Goal: Task Accomplishment & Management: Manage account settings

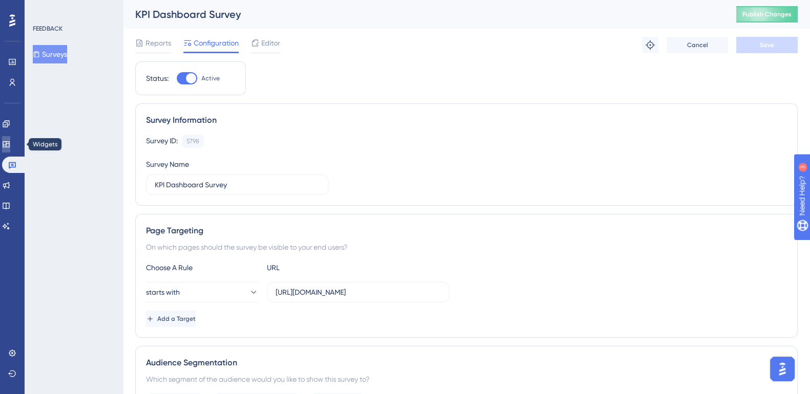
click at [10, 144] on icon at bounding box center [6, 144] width 8 height 8
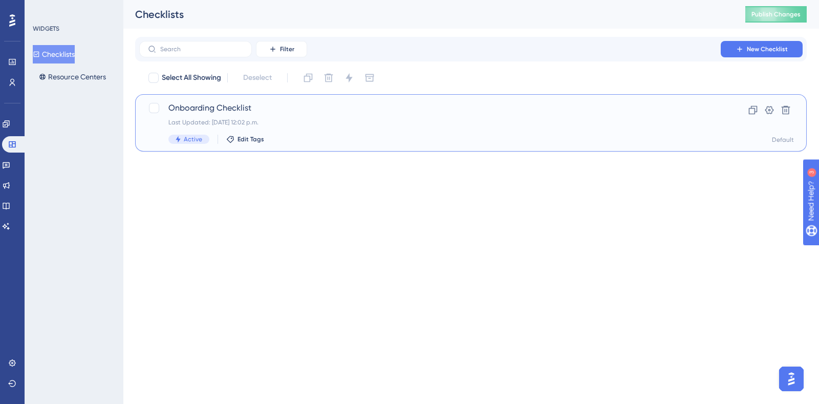
click at [213, 115] on div "Onboarding Checklist Last Updated: [DATE] 12:02 p.m. Active Edit Tags" at bounding box center [430, 123] width 523 height 42
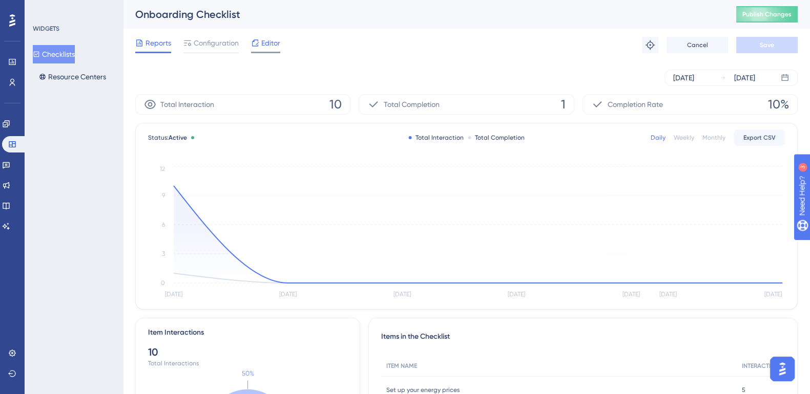
click at [271, 46] on span "Editor" at bounding box center [270, 43] width 19 height 12
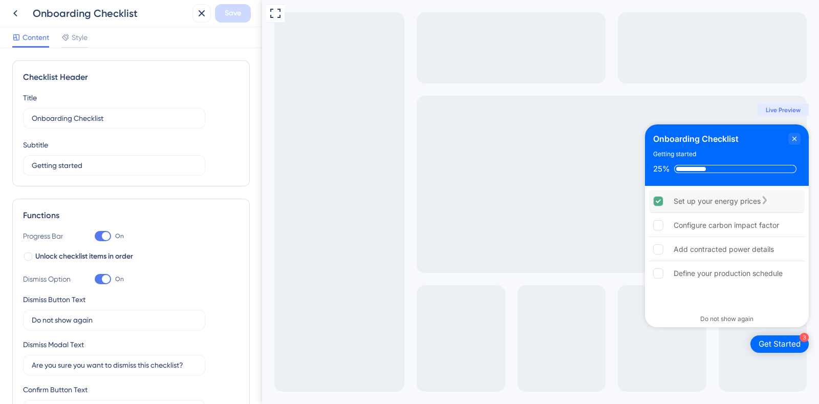
click at [722, 204] on div "Set up your energy prices" at bounding box center [717, 201] width 87 height 12
click at [725, 225] on div "Configure carbon impact factor" at bounding box center [727, 225] width 106 height 12
click at [794, 140] on icon "Close Checklist" at bounding box center [795, 139] width 8 height 8
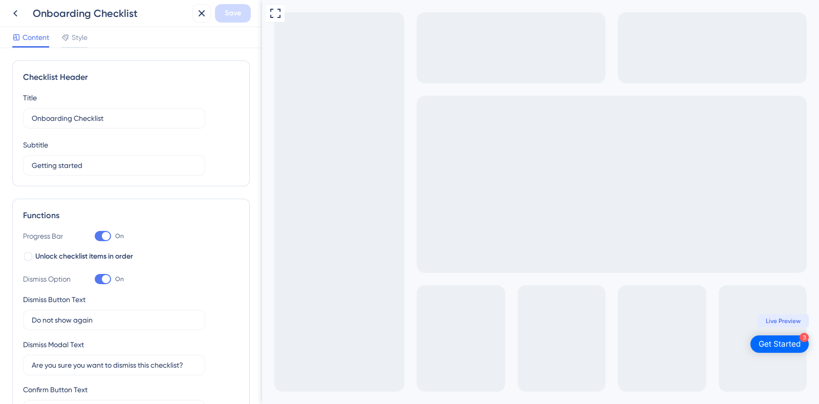
click at [785, 346] on div "Get Started" at bounding box center [780, 344] width 42 height 10
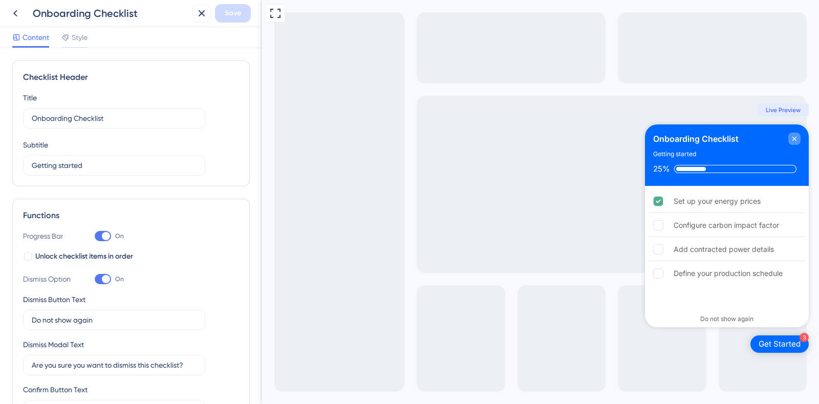
click at [793, 143] on div "Close Checklist" at bounding box center [795, 139] width 12 height 12
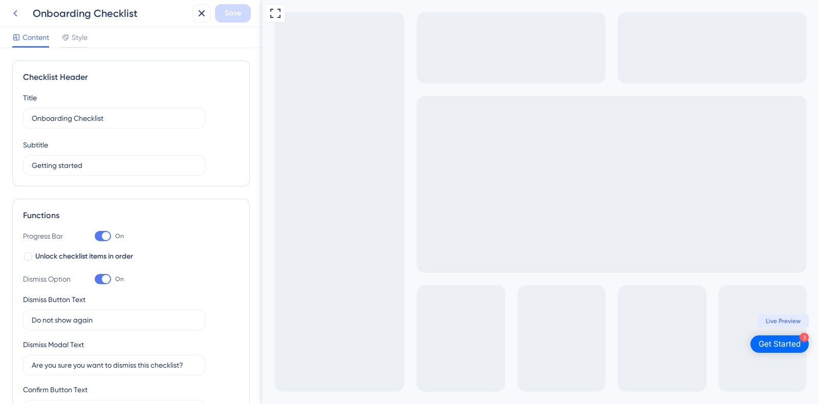
click at [12, 14] on icon at bounding box center [15, 13] width 12 height 12
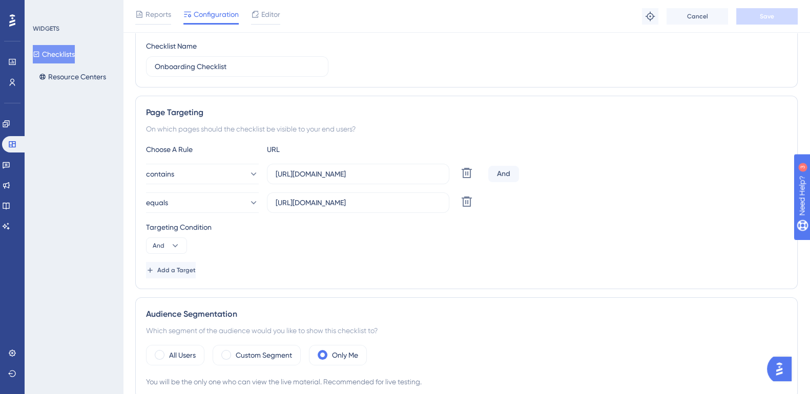
scroll to position [122, 0]
click at [500, 174] on div "And" at bounding box center [503, 174] width 31 height 16
click at [170, 244] on icon at bounding box center [175, 246] width 10 height 10
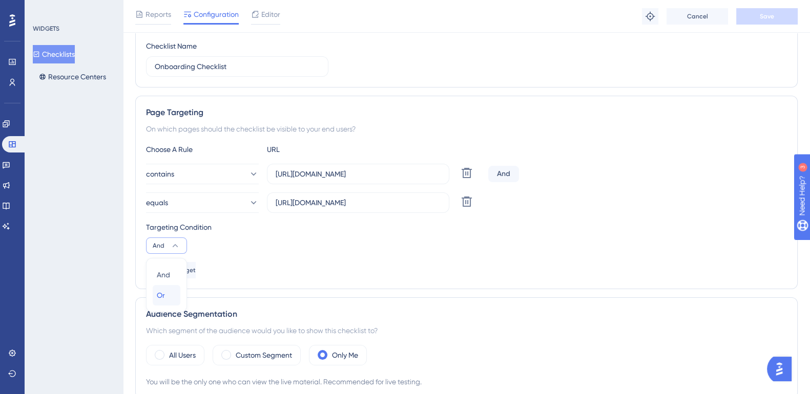
click at [170, 293] on div "Or Or" at bounding box center [166, 295] width 19 height 20
click at [565, 215] on div "Choose A Rule URL contains [URL][DOMAIN_NAME] Delete Or equals [URL][DOMAIN_NAM…" at bounding box center [466, 210] width 641 height 135
click at [764, 14] on span "Save" at bounding box center [767, 16] width 14 height 8
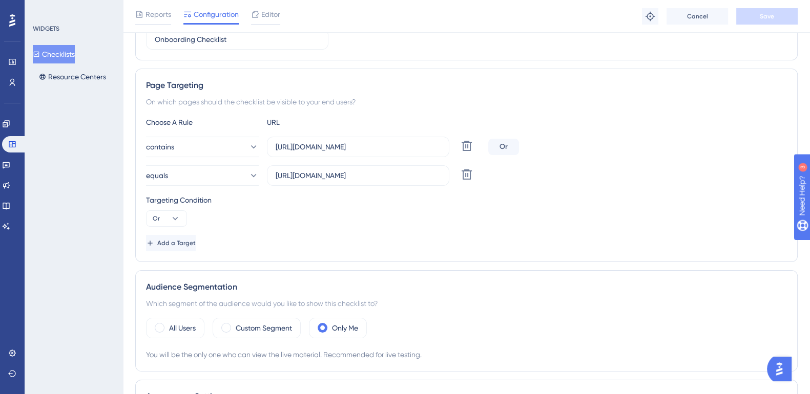
scroll to position [0, 0]
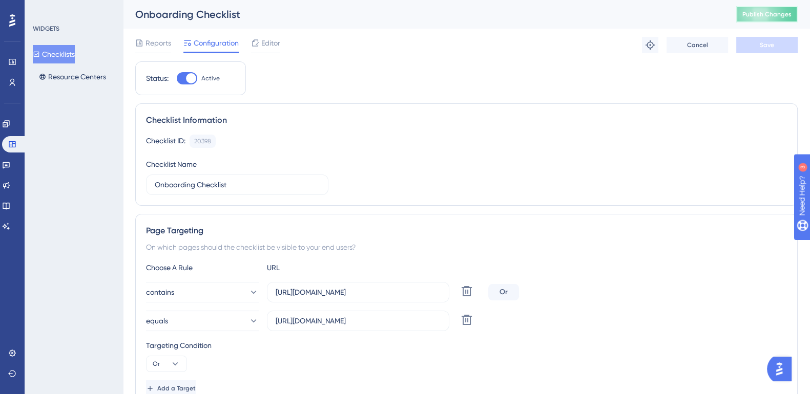
click at [790, 11] on span "Publish Changes" at bounding box center [766, 14] width 49 height 8
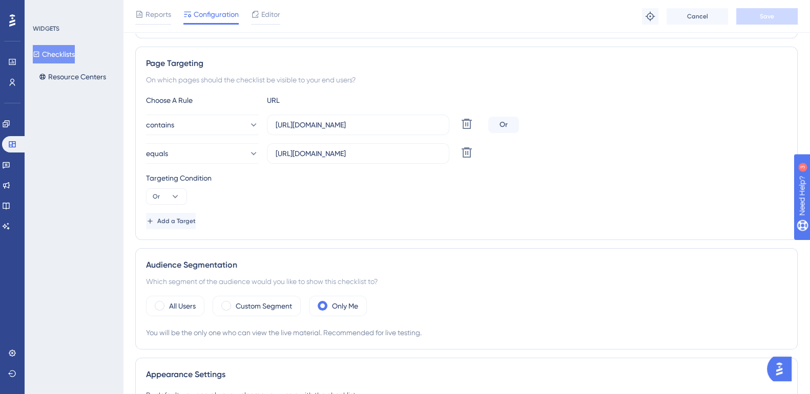
scroll to position [171, 4]
click at [274, 19] on span "Editor" at bounding box center [270, 14] width 19 height 12
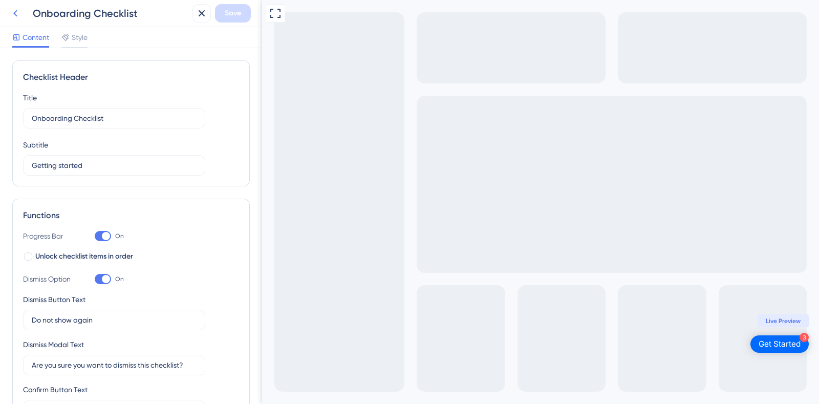
click at [10, 14] on icon at bounding box center [15, 13] width 12 height 12
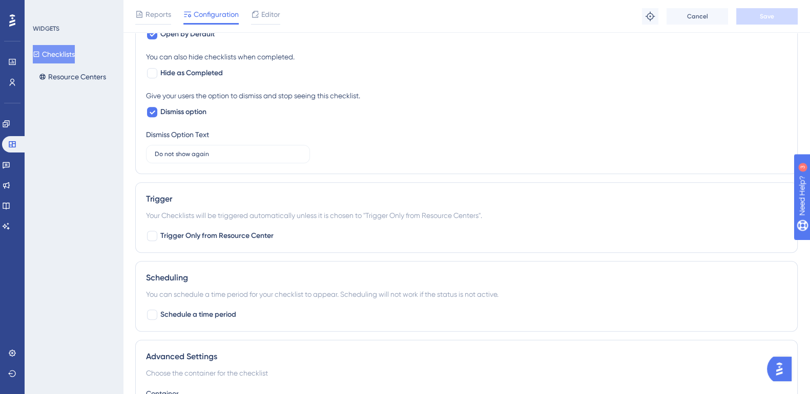
scroll to position [551, 0]
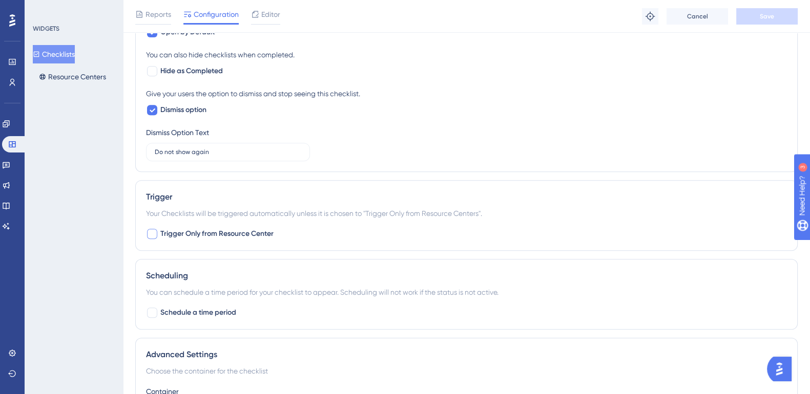
click at [154, 231] on div at bounding box center [152, 234] width 10 height 10
click at [154, 233] on icon at bounding box center [153, 235] width 6 height 4
checkbox input "false"
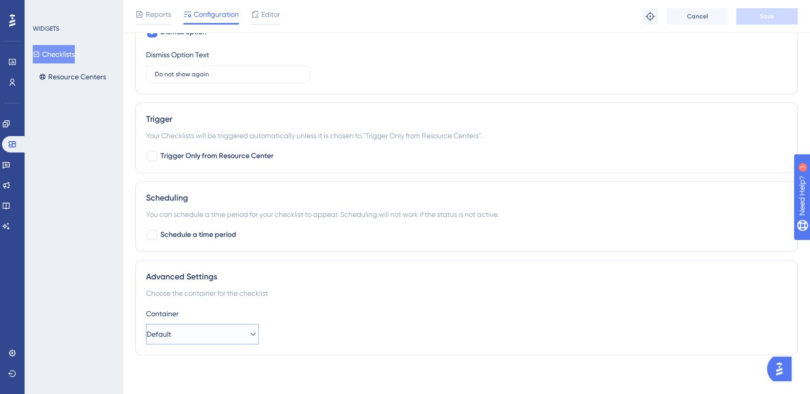
click at [199, 330] on button "Default" at bounding box center [202, 334] width 113 height 20
click at [327, 220] on div "Scheduling You can schedule a time period for your checklist to appear. Schedul…" at bounding box center [466, 216] width 662 height 71
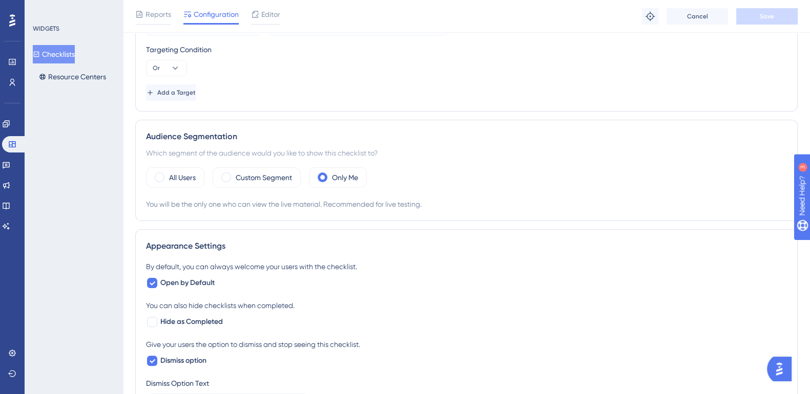
scroll to position [301, 0]
click at [274, 10] on span "Editor" at bounding box center [270, 14] width 19 height 12
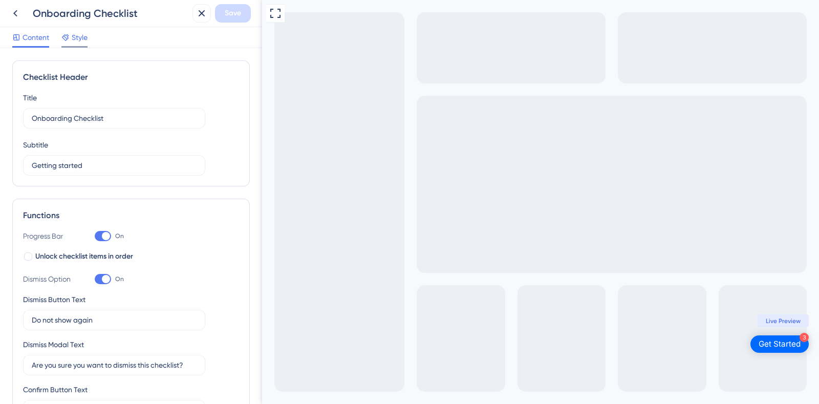
click at [81, 37] on span "Style" at bounding box center [80, 37] width 16 height 12
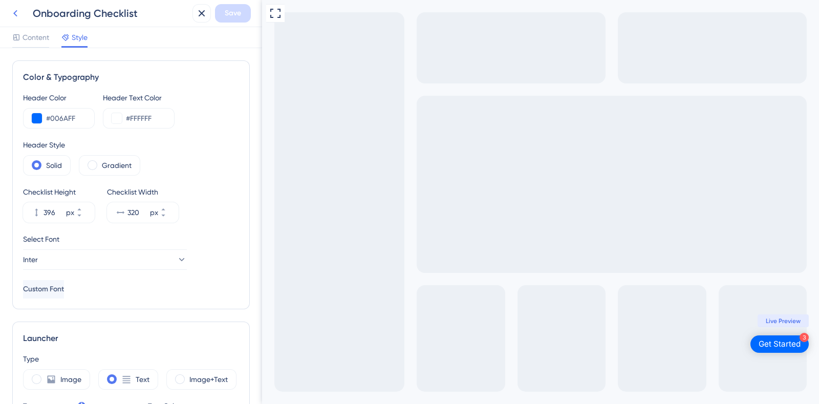
click at [20, 15] on icon at bounding box center [15, 13] width 12 height 12
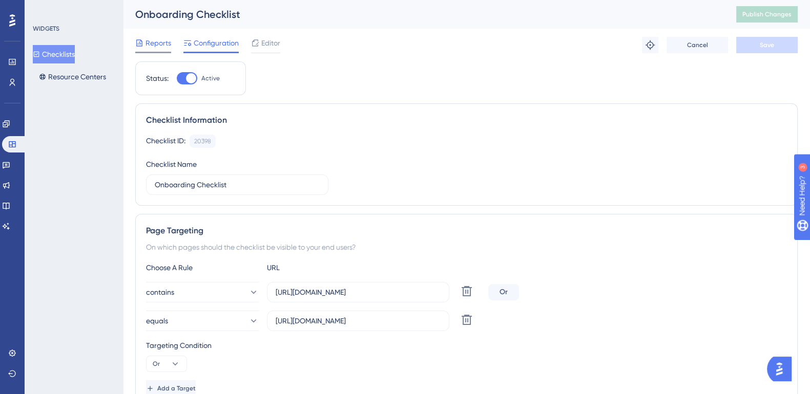
click at [167, 48] on span "Reports" at bounding box center [158, 43] width 26 height 12
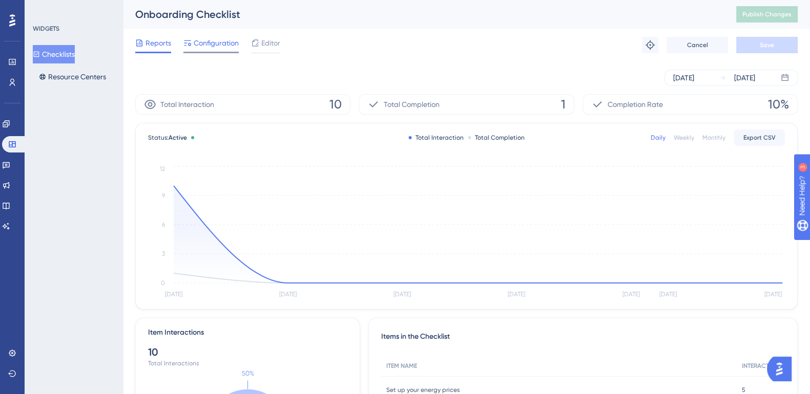
click at [232, 47] on span "Configuration" at bounding box center [216, 43] width 45 height 12
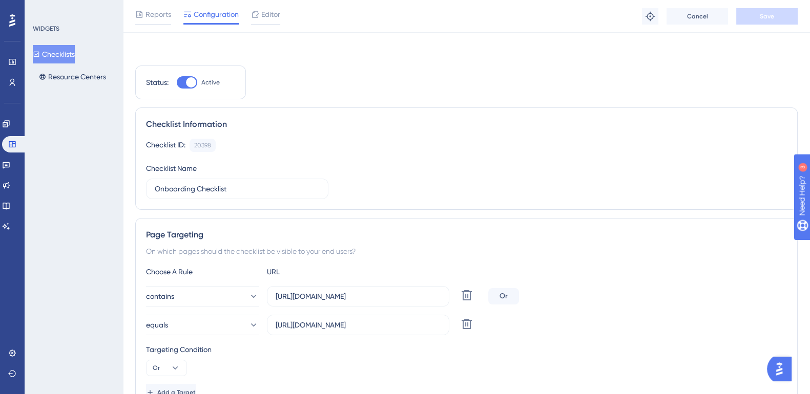
scroll to position [88, 0]
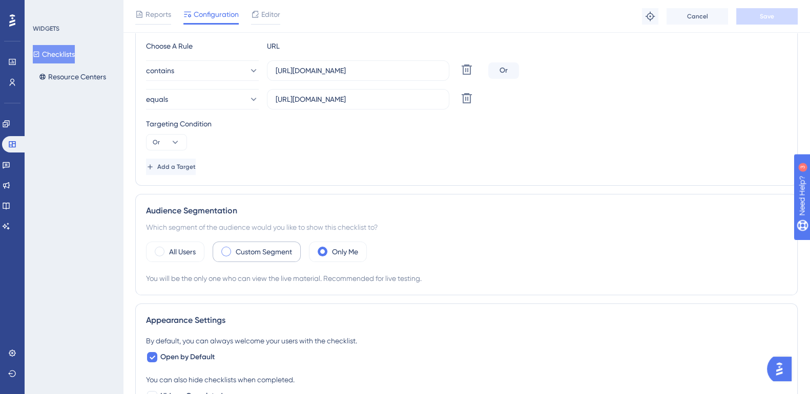
click at [272, 257] on div "Custom Segment" at bounding box center [257, 252] width 88 height 20
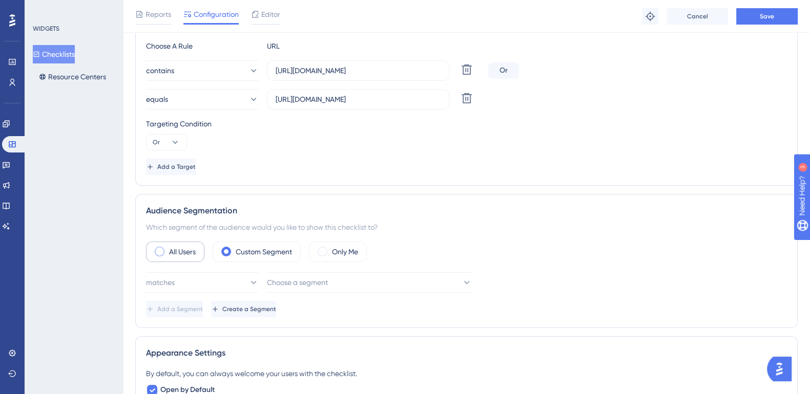
click at [164, 250] on div "All Users" at bounding box center [175, 252] width 58 height 20
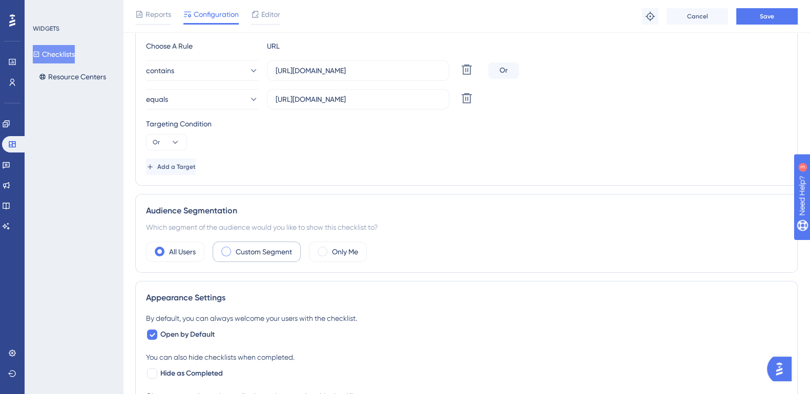
click at [246, 256] on label "Custom Segment" at bounding box center [264, 252] width 56 height 12
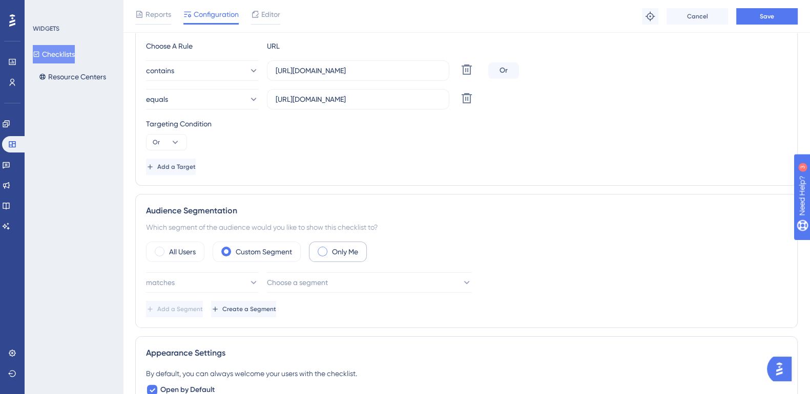
click at [346, 257] on label "Only Me" at bounding box center [345, 252] width 26 height 12
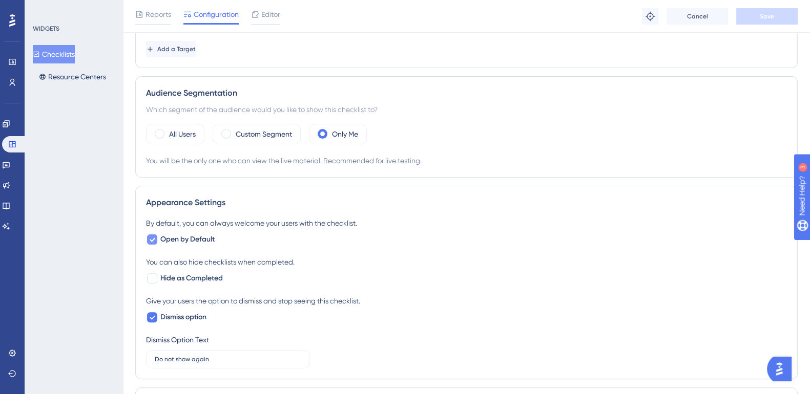
click at [189, 237] on span "Open by Default" at bounding box center [187, 240] width 54 height 12
checkbox input "true"
click at [182, 277] on span "Hide as Completed" at bounding box center [191, 278] width 62 height 12
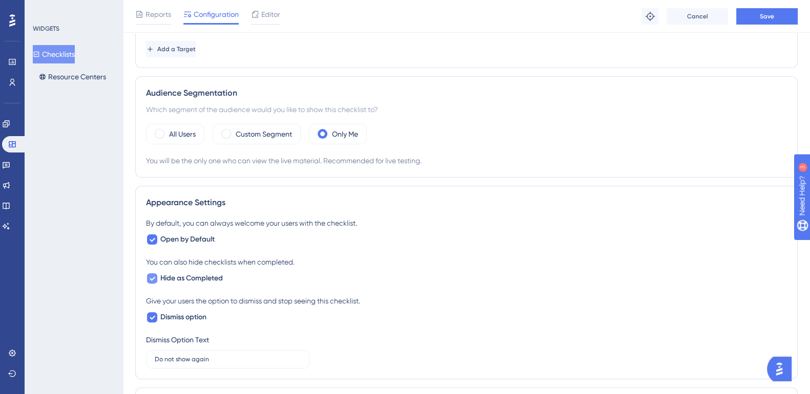
checkbox input "false"
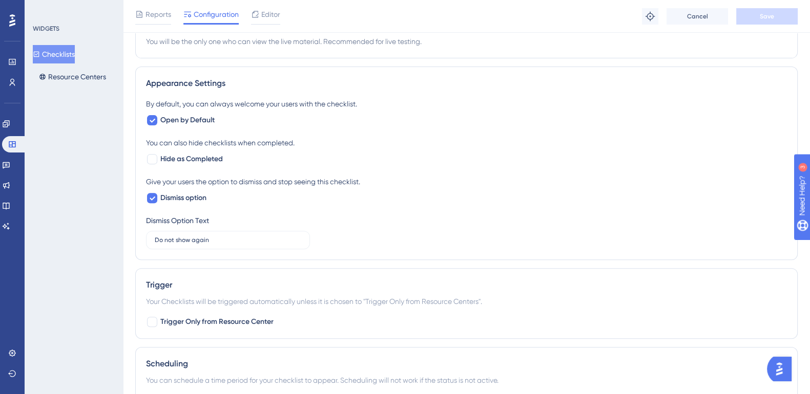
scroll to position [465, 0]
click at [172, 197] on span "Dismiss option" at bounding box center [183, 197] width 46 height 12
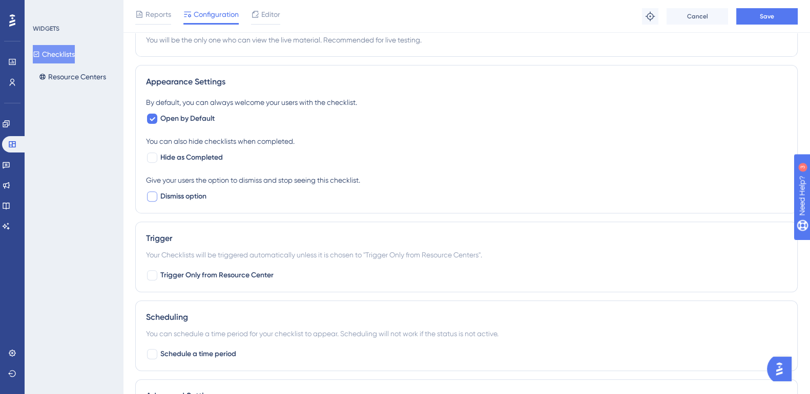
click at [172, 197] on span "Dismiss option" at bounding box center [183, 197] width 46 height 12
checkbox input "true"
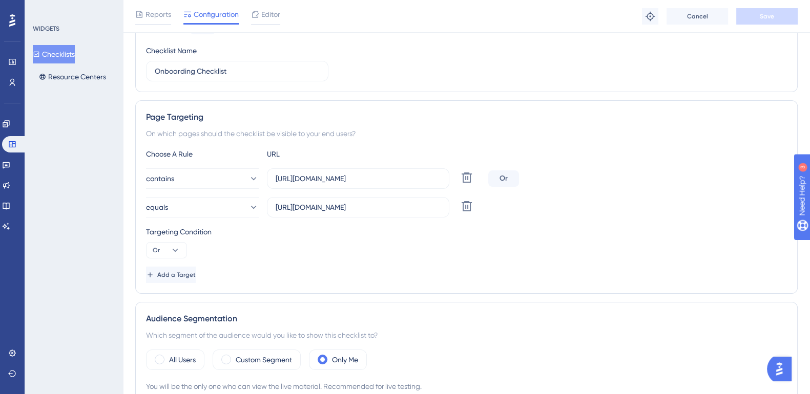
scroll to position [119, 0]
click at [196, 267] on button "Add a Target" at bounding box center [171, 273] width 50 height 16
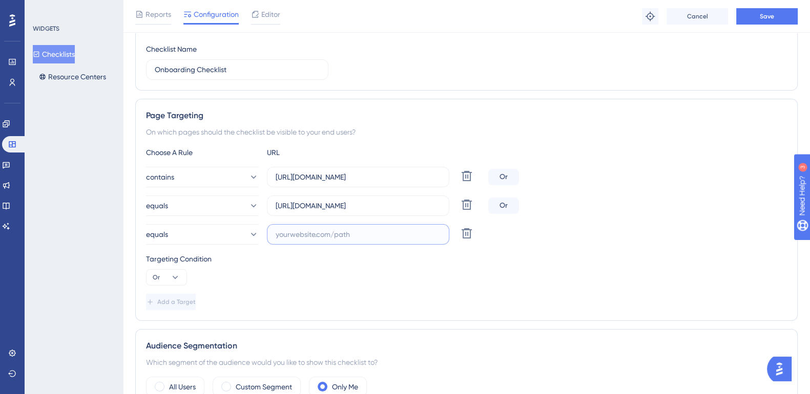
click at [295, 236] on input "text" at bounding box center [358, 234] width 165 height 11
paste input "[URL][DOMAIN_NAME]"
type input "[URL][DOMAIN_NAME]"
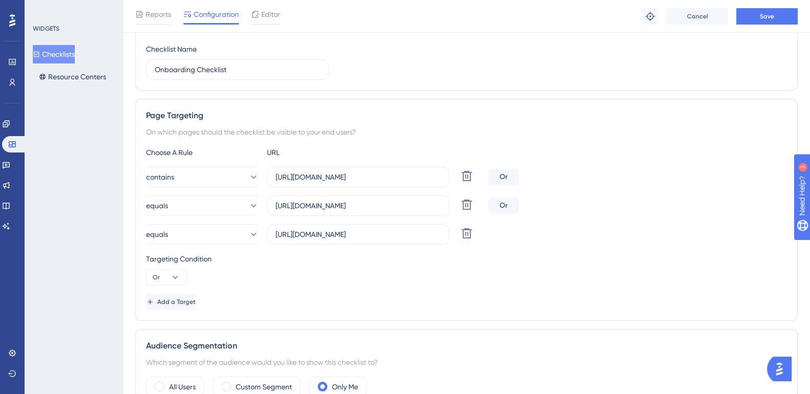
click at [330, 288] on div "Choose A Rule URL contains [URL][DOMAIN_NAME] Delete Or equals [URL][DOMAIN_NAM…" at bounding box center [466, 228] width 641 height 164
click at [196, 298] on span "Add a Target" at bounding box center [176, 302] width 38 height 8
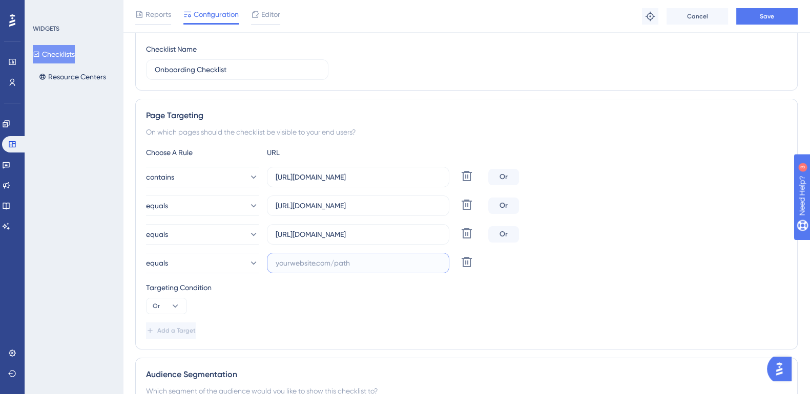
click at [349, 265] on input "text" at bounding box center [358, 263] width 165 height 11
paste input "[URL][DOMAIN_NAME]"
type input "[URL][DOMAIN_NAME]"
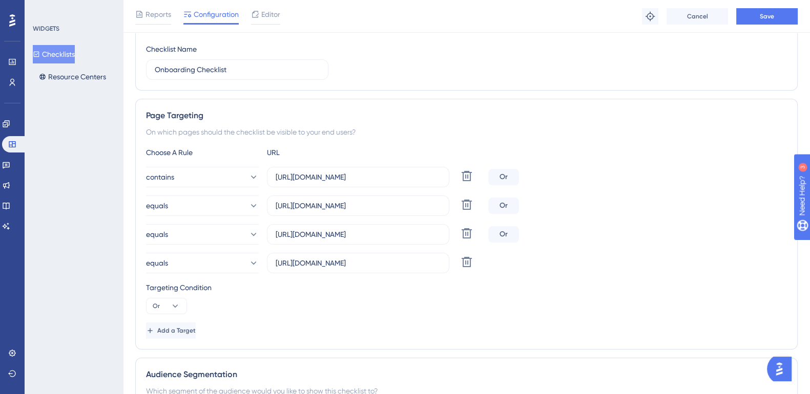
click at [513, 312] on div "Targeting Condition Or" at bounding box center [466, 298] width 641 height 33
click at [774, 18] on button "Save" at bounding box center [766, 16] width 61 height 16
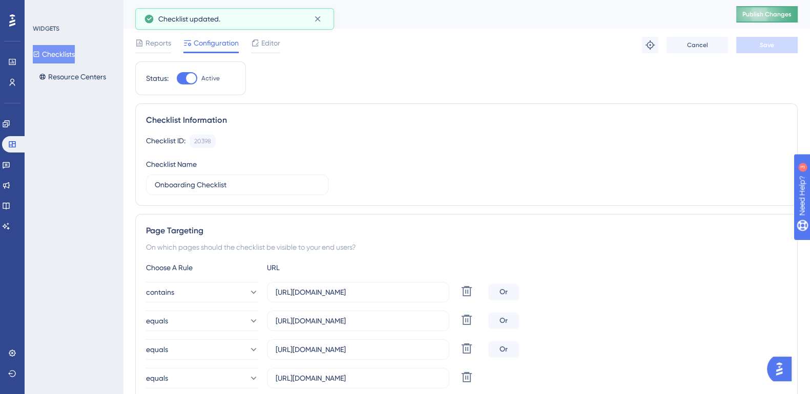
click at [771, 15] on span "Publish Changes" at bounding box center [766, 14] width 49 height 8
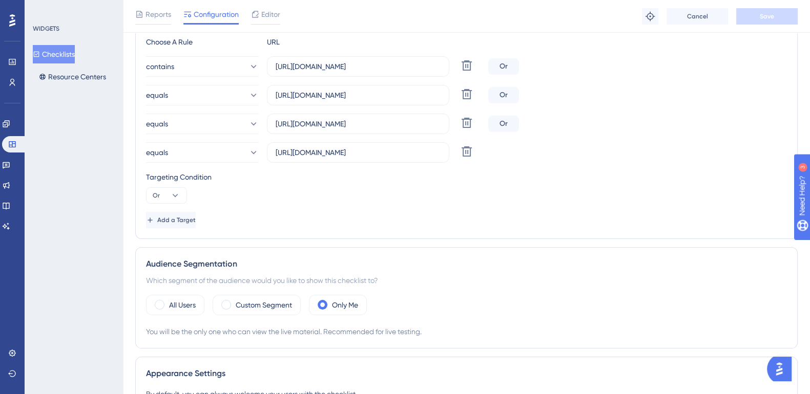
scroll to position [321, 0]
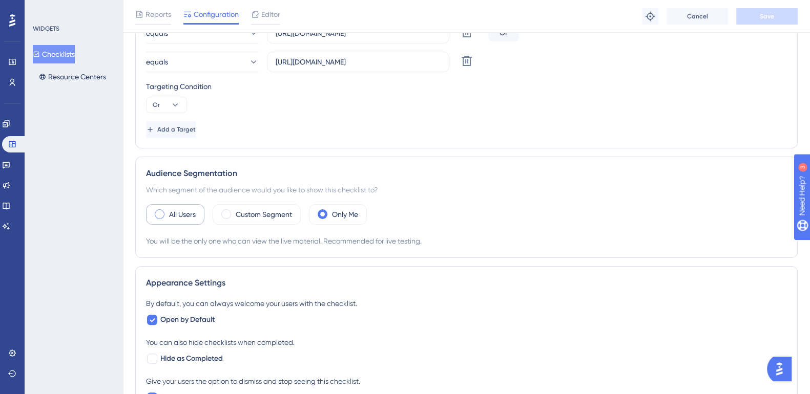
click at [191, 211] on label "All Users" at bounding box center [182, 214] width 27 height 12
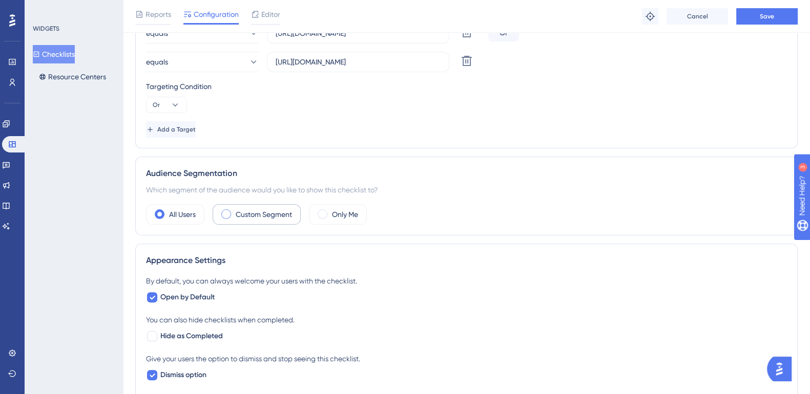
click at [245, 208] on label "Custom Segment" at bounding box center [264, 214] width 56 height 12
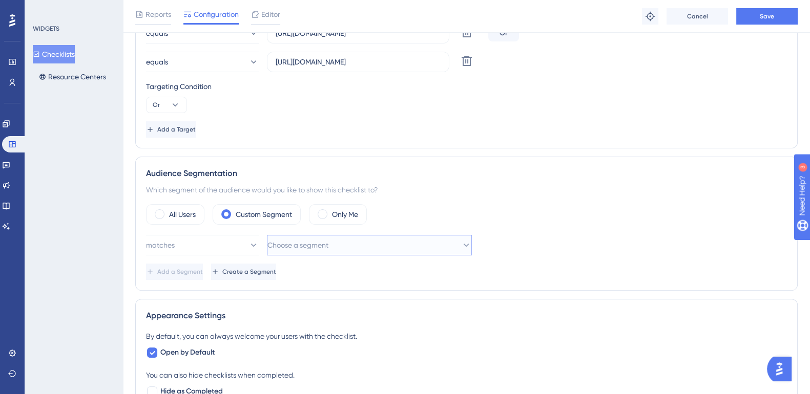
click at [305, 244] on span "Choose a segment" at bounding box center [297, 245] width 61 height 12
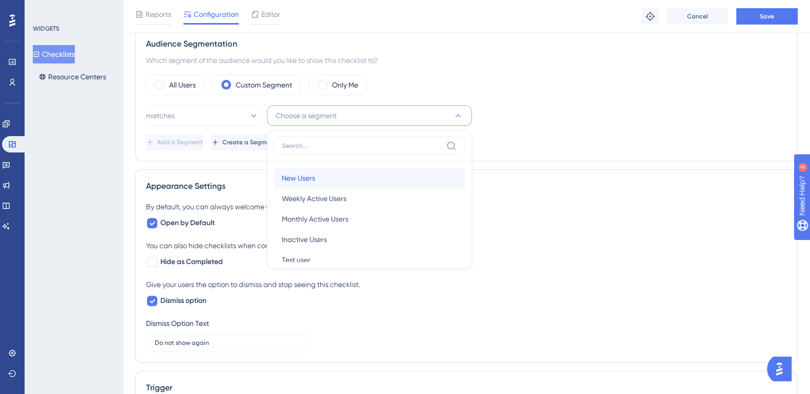
click at [335, 178] on div "New Users New Users" at bounding box center [369, 178] width 175 height 20
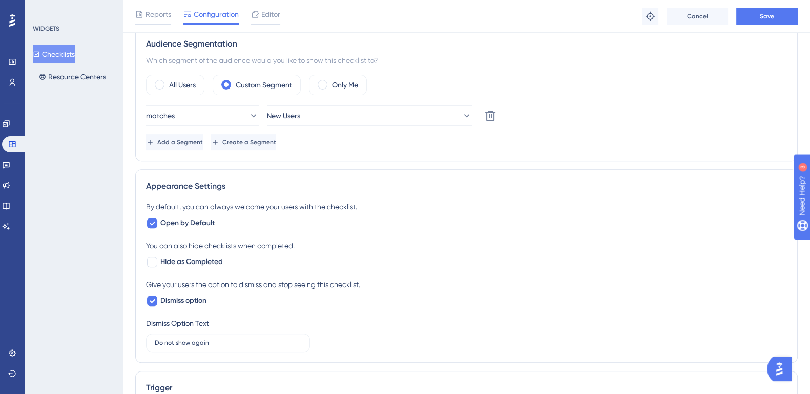
click at [622, 120] on div "matches New Users Delete" at bounding box center [466, 116] width 641 height 20
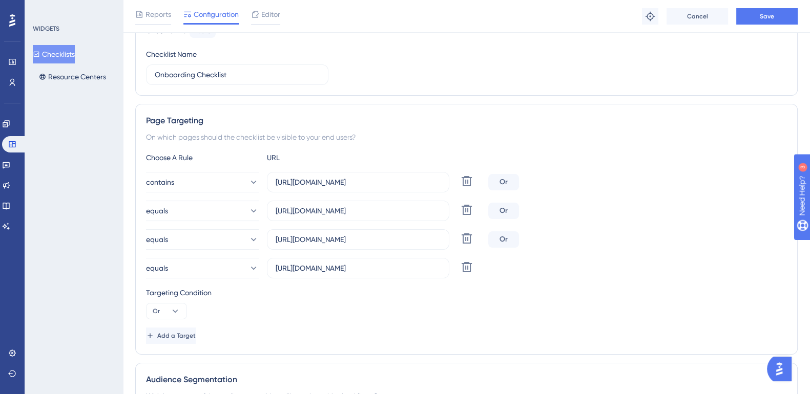
scroll to position [113, 0]
click at [776, 19] on button "Save" at bounding box center [766, 16] width 61 height 16
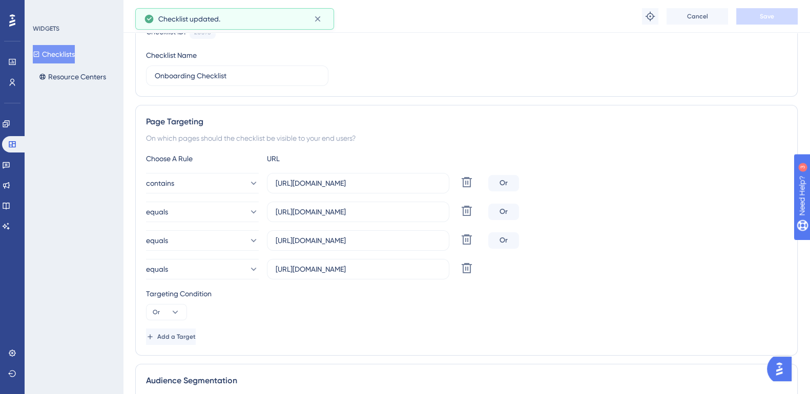
scroll to position [0, 0]
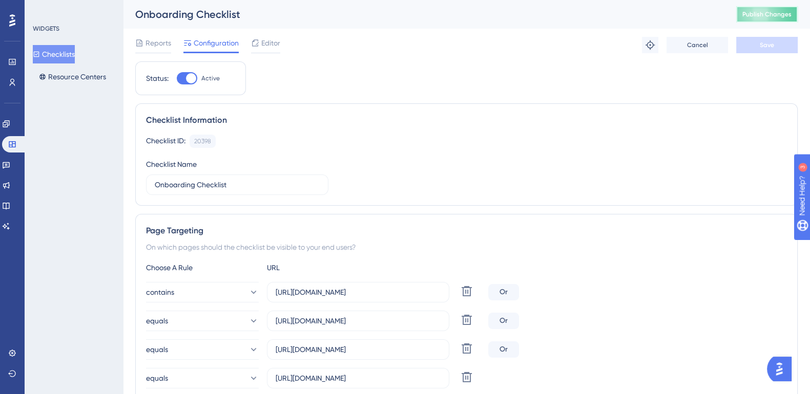
click at [768, 9] on button "Publish Changes" at bounding box center [766, 14] width 61 height 16
click at [787, 362] on img "Open AI Assistant Launcher" at bounding box center [779, 369] width 18 height 18
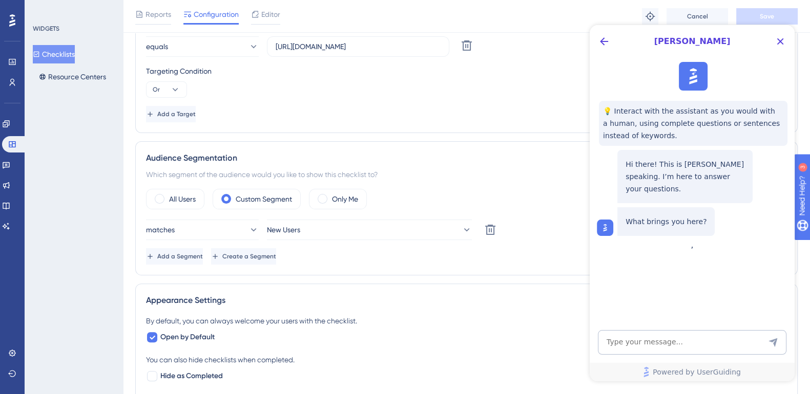
scroll to position [345, 0]
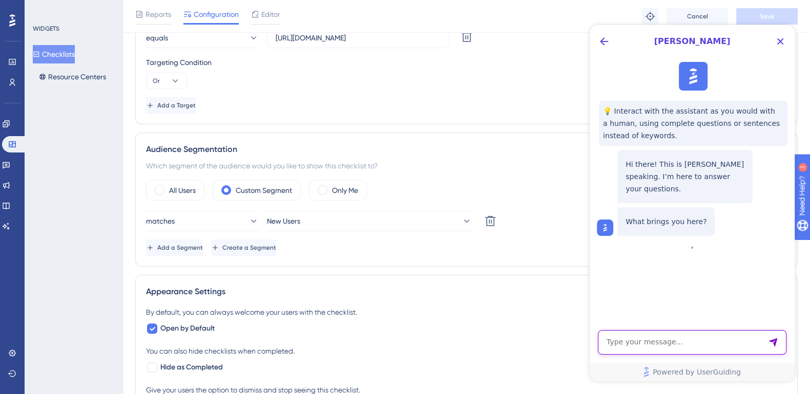
click at [637, 339] on textarea "AI Assistant Text Input" at bounding box center [692, 342] width 188 height 25
type textarea "how is a new user defined?"
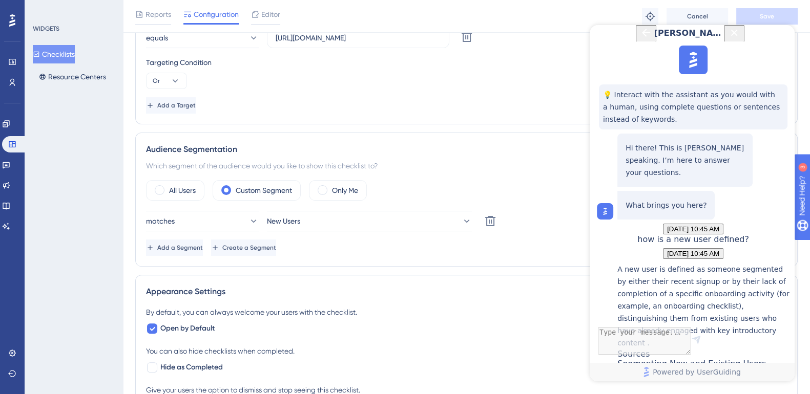
scroll to position [149, 0]
click at [700, 359] on div "Segmenting New and Existing Users" at bounding box center [703, 370] width 172 height 22
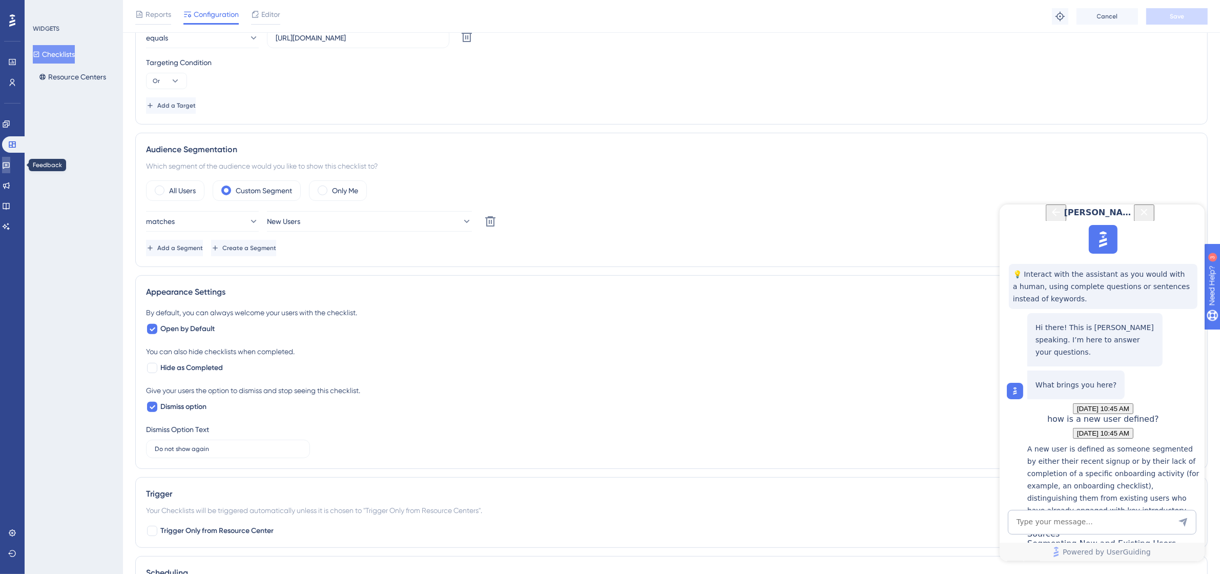
click at [9, 165] on icon at bounding box center [6, 165] width 7 height 7
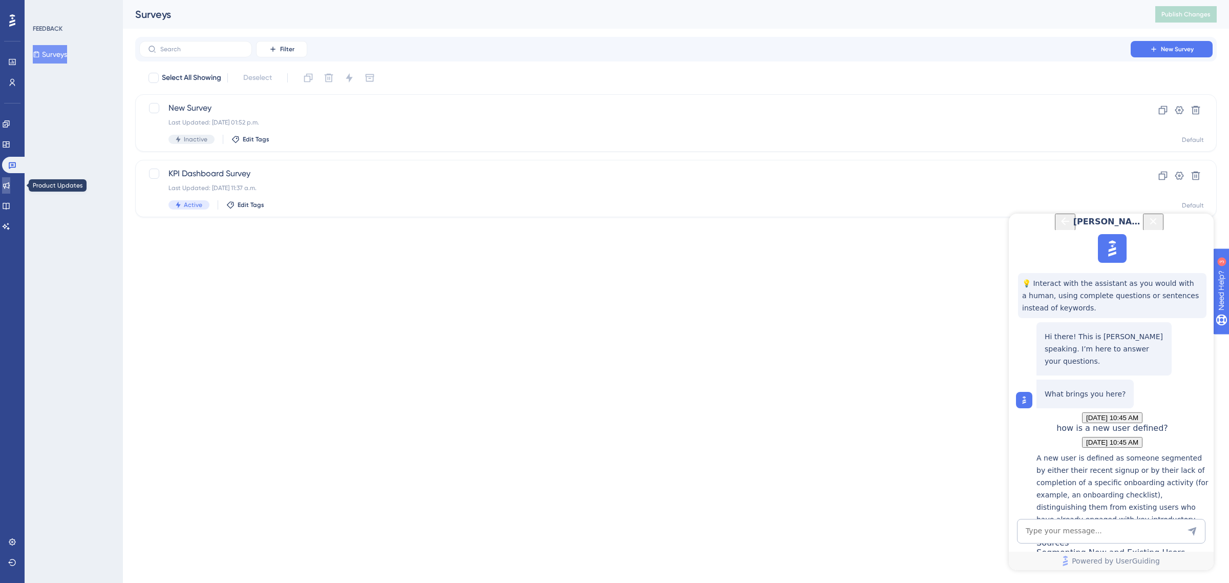
click at [8, 180] on link at bounding box center [6, 185] width 8 height 16
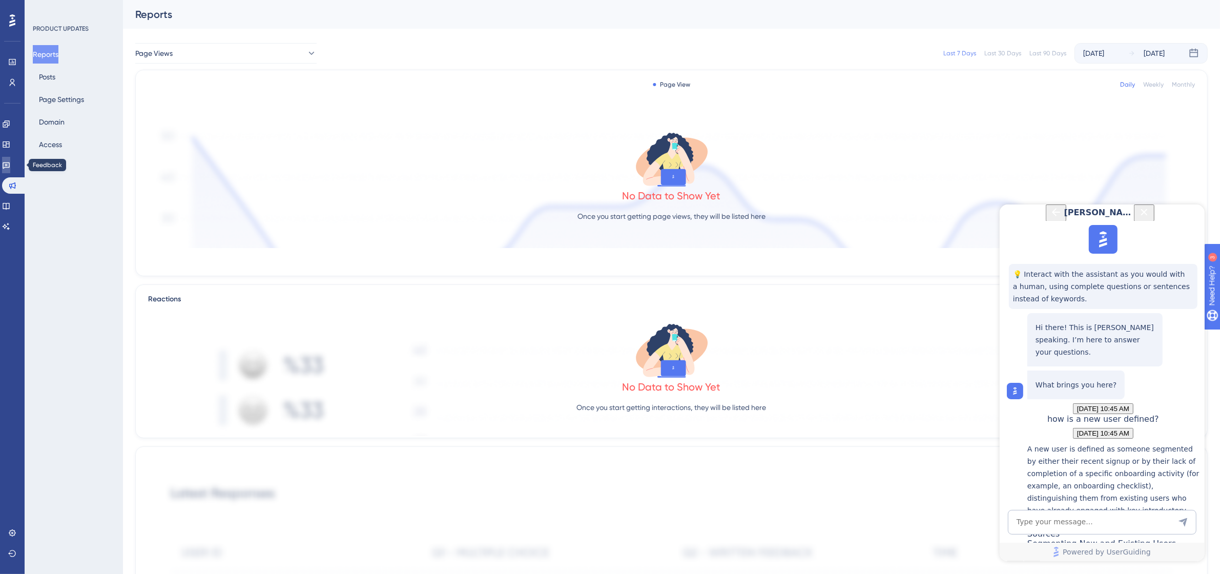
click at [10, 167] on icon at bounding box center [6, 165] width 7 height 7
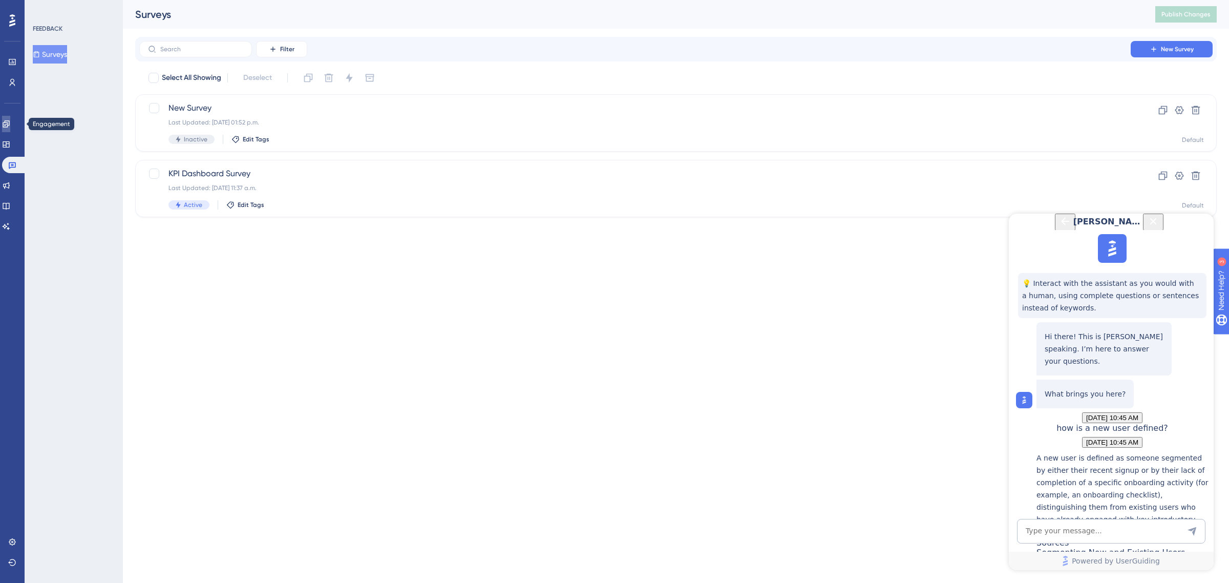
click at [10, 125] on icon at bounding box center [6, 124] width 8 height 8
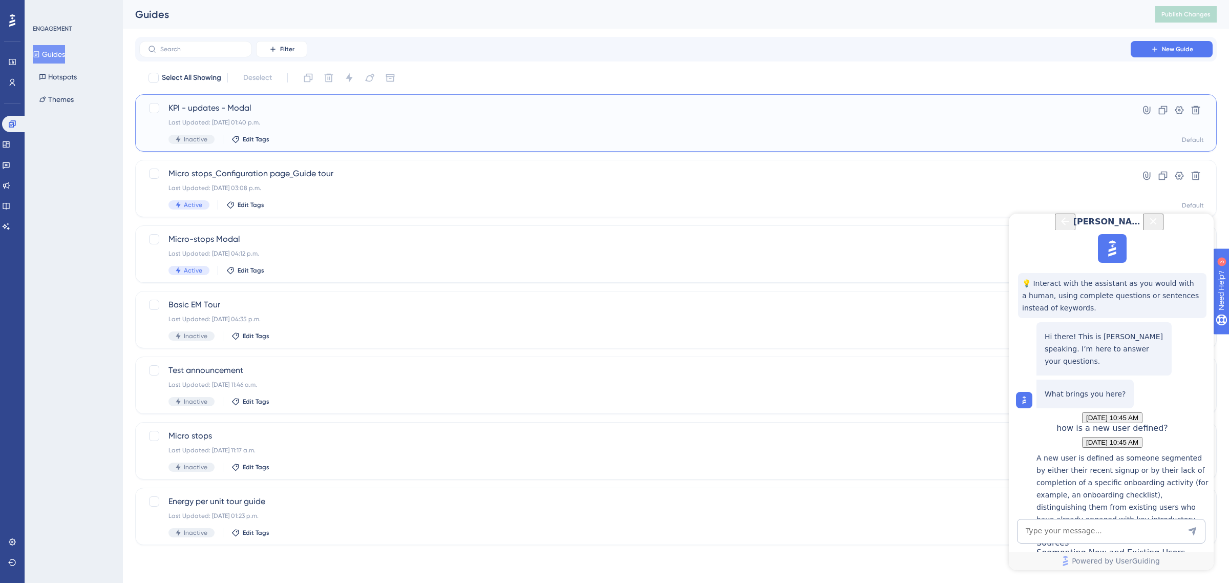
click at [293, 121] on div "Last Updated: [DATE] 01:40 p.m." at bounding box center [635, 122] width 933 height 8
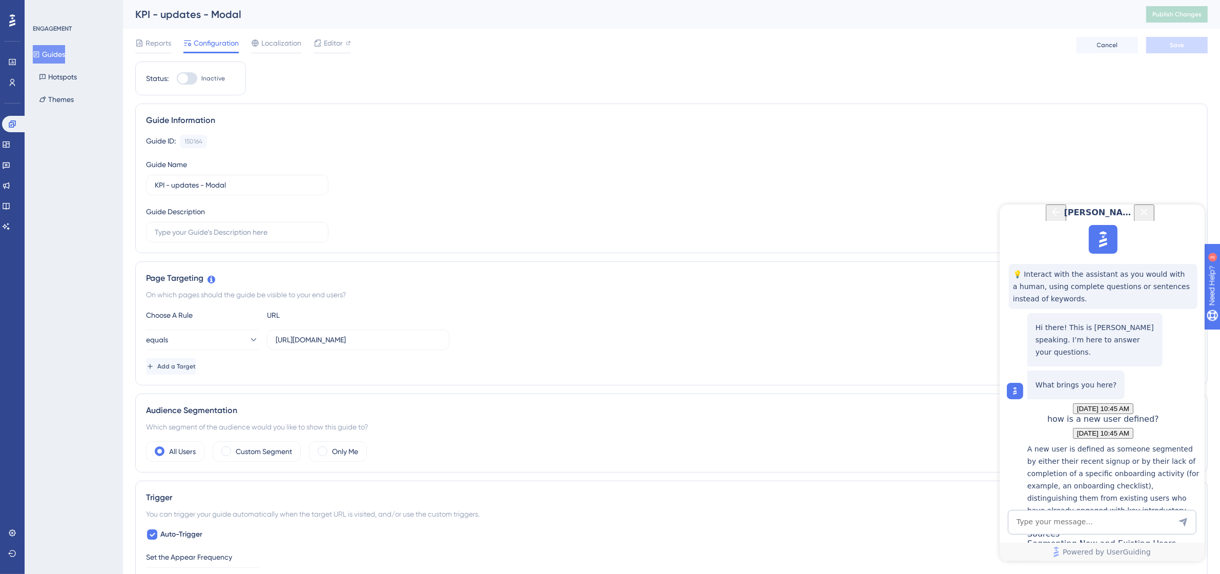
click at [809, 218] on icon "Close Button" at bounding box center [1143, 211] width 12 height 12
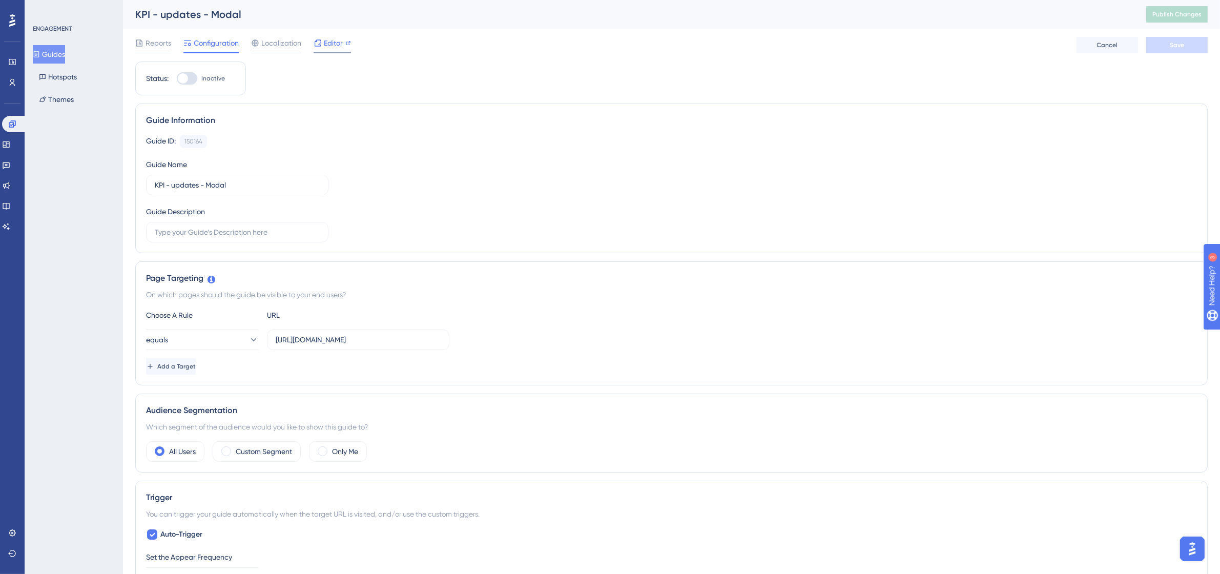
click at [326, 45] on span "Editor" at bounding box center [333, 43] width 19 height 12
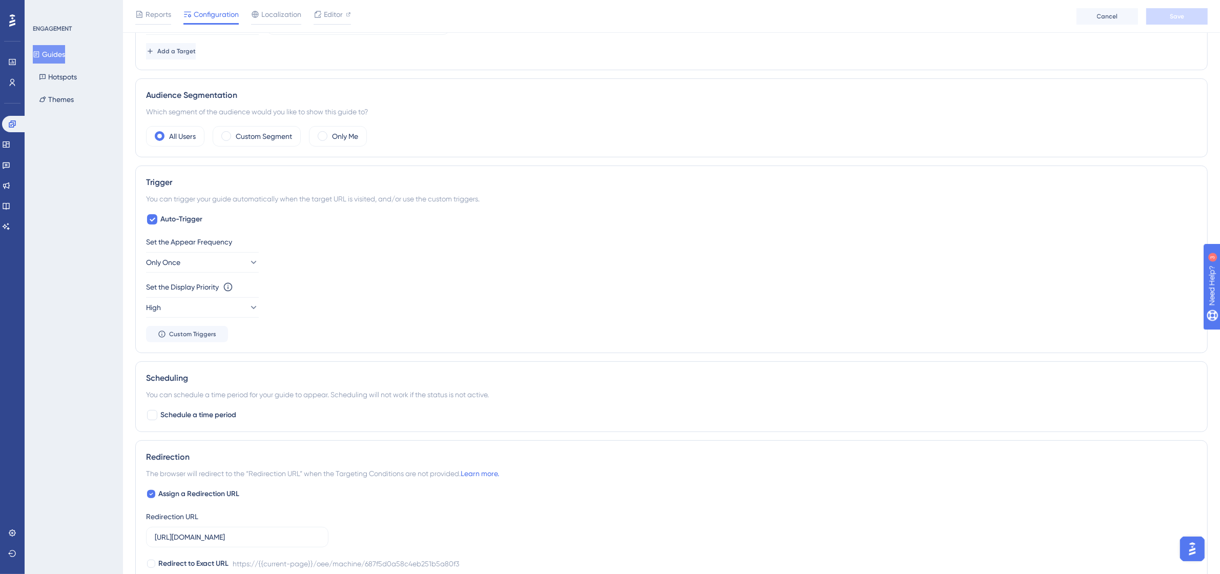
scroll to position [64, 0]
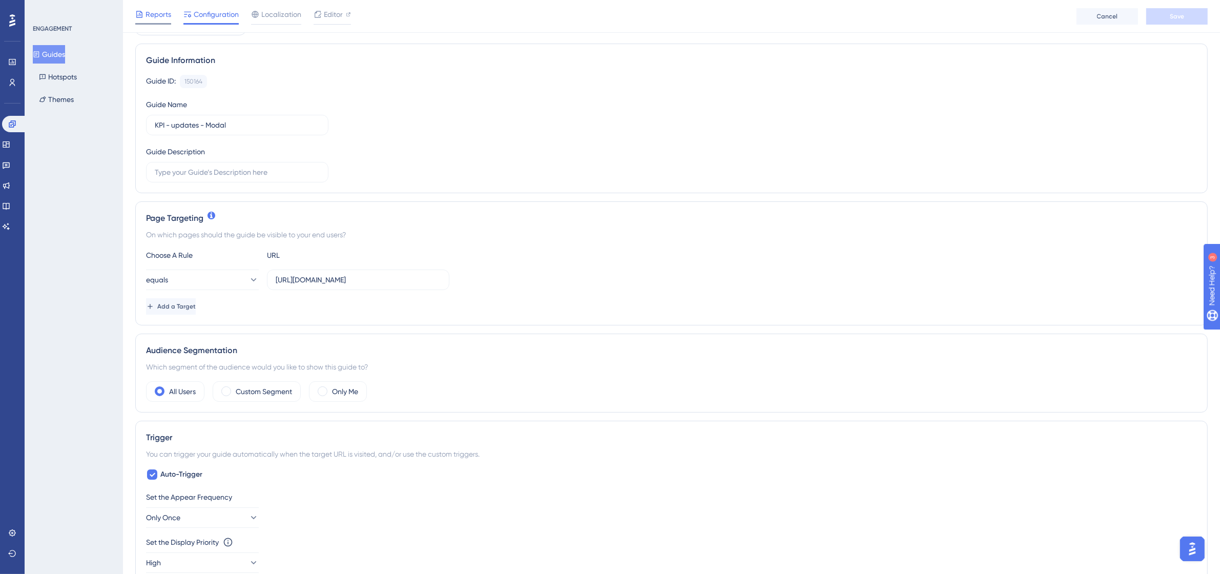
click at [150, 12] on span "Reports" at bounding box center [158, 14] width 26 height 12
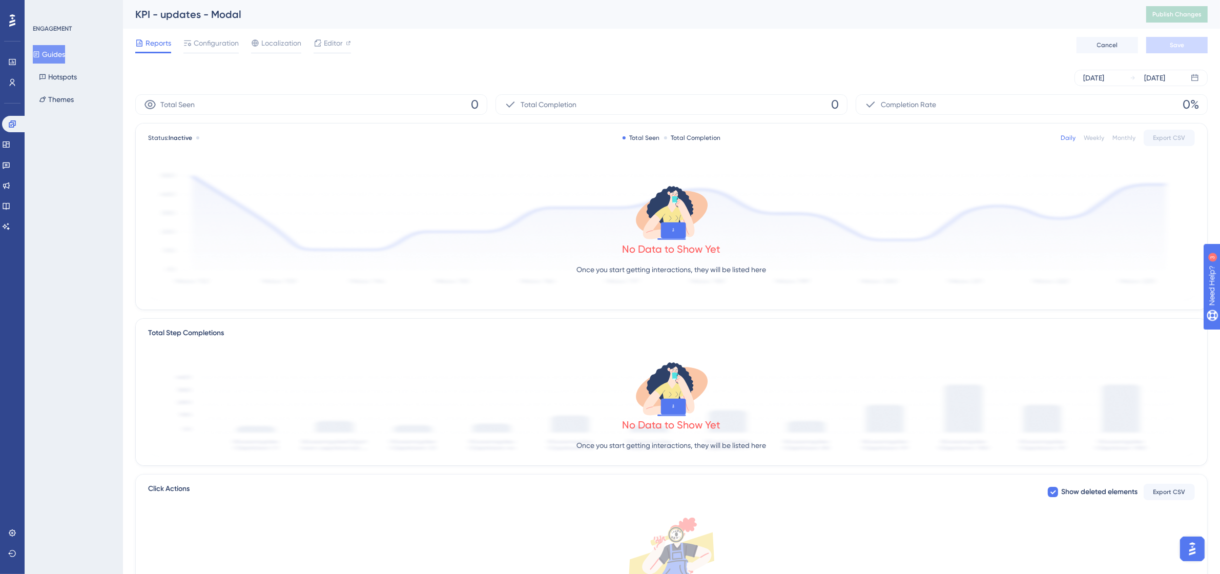
click at [59, 55] on button "Guides" at bounding box center [49, 54] width 32 height 18
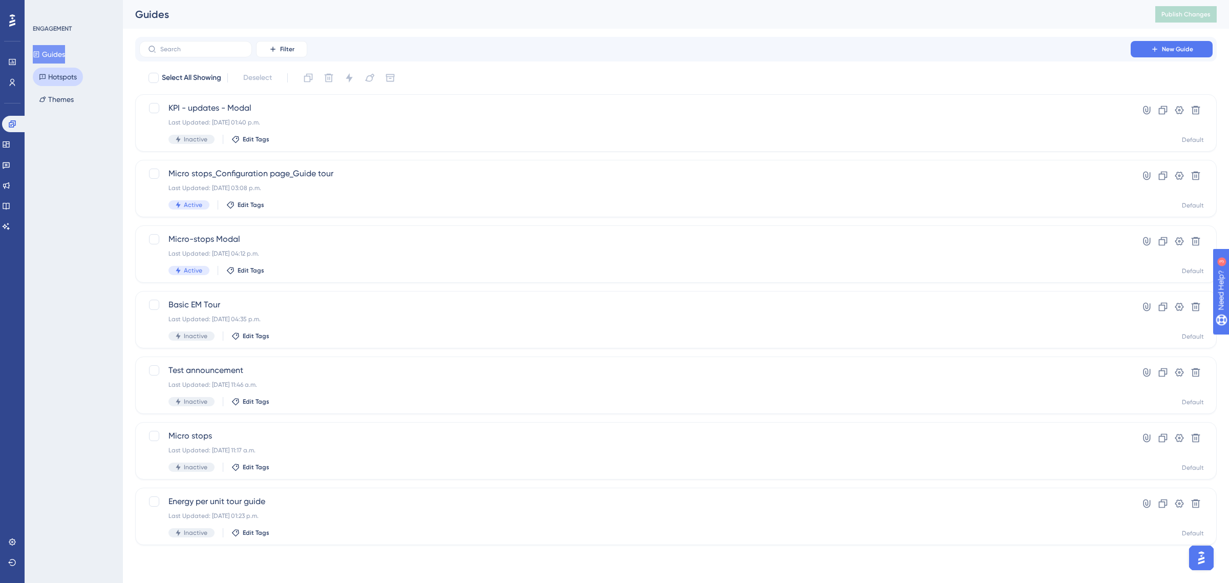
click at [55, 78] on button "Hotspots" at bounding box center [58, 77] width 50 height 18
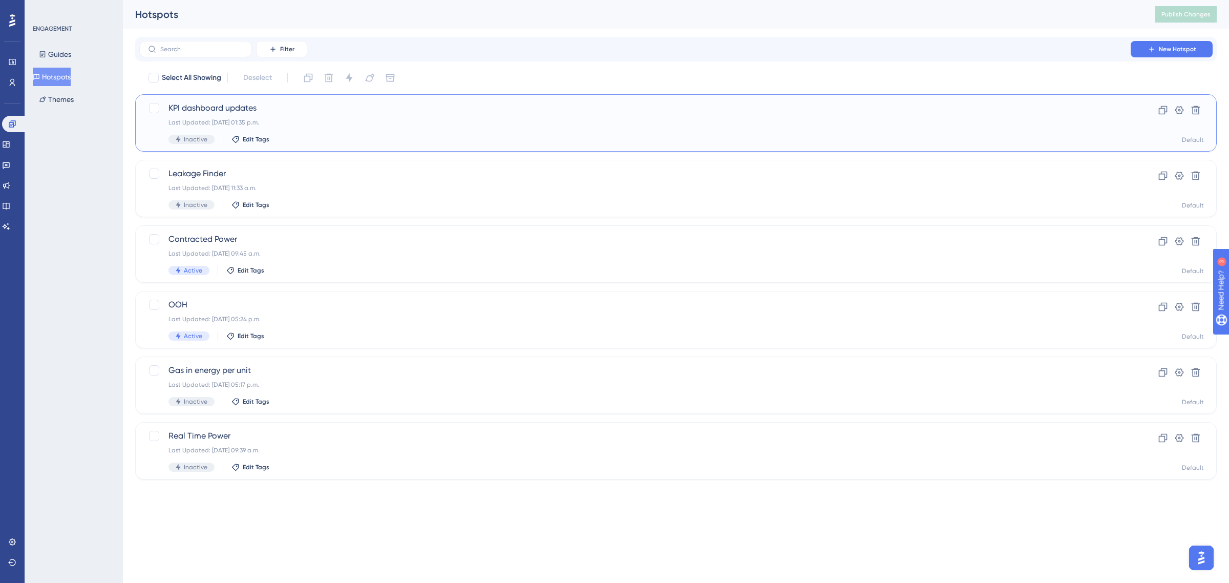
click at [280, 116] on div "KPI dashboard updates Last Updated: [DATE] 01:35 p.m. Inactive Edit Tags" at bounding box center [635, 123] width 933 height 42
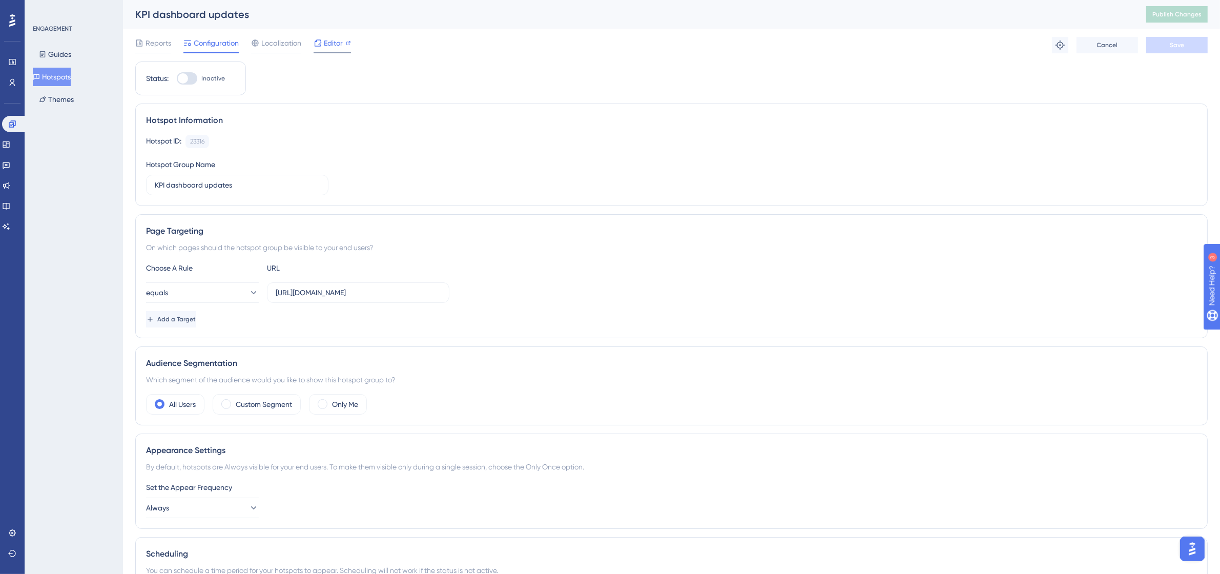
click at [324, 37] on span "Editor" at bounding box center [333, 43] width 19 height 12
click at [45, 54] on icon at bounding box center [42, 54] width 7 height 7
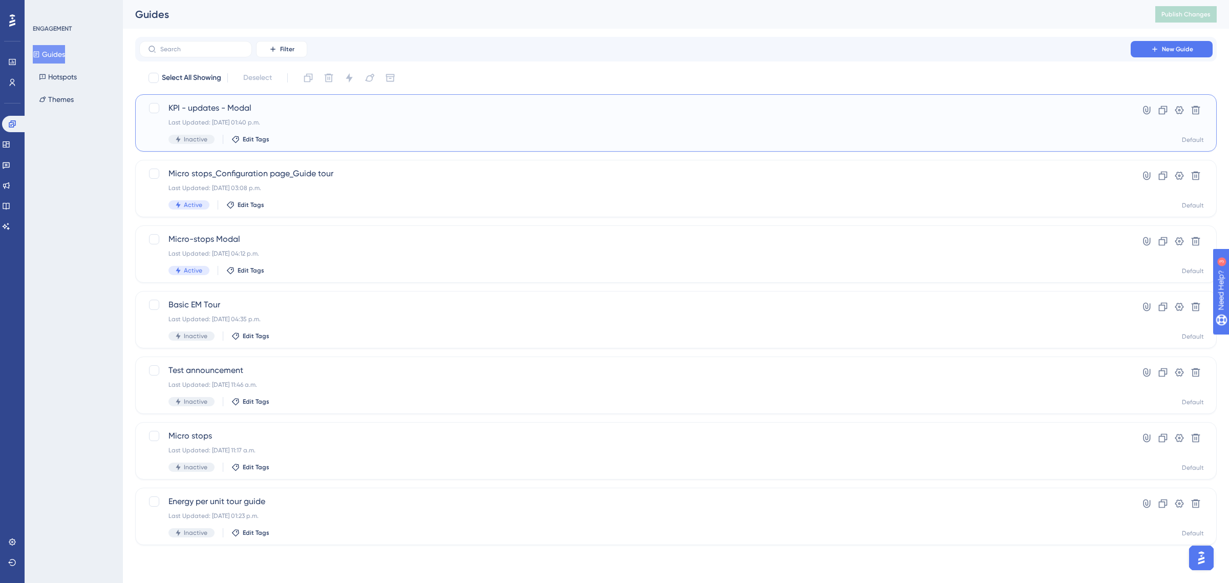
click at [304, 114] on div "KPI - updates - Modal Last Updated: [DATE] 01:40 p.m. Inactive Edit Tags" at bounding box center [635, 123] width 933 height 42
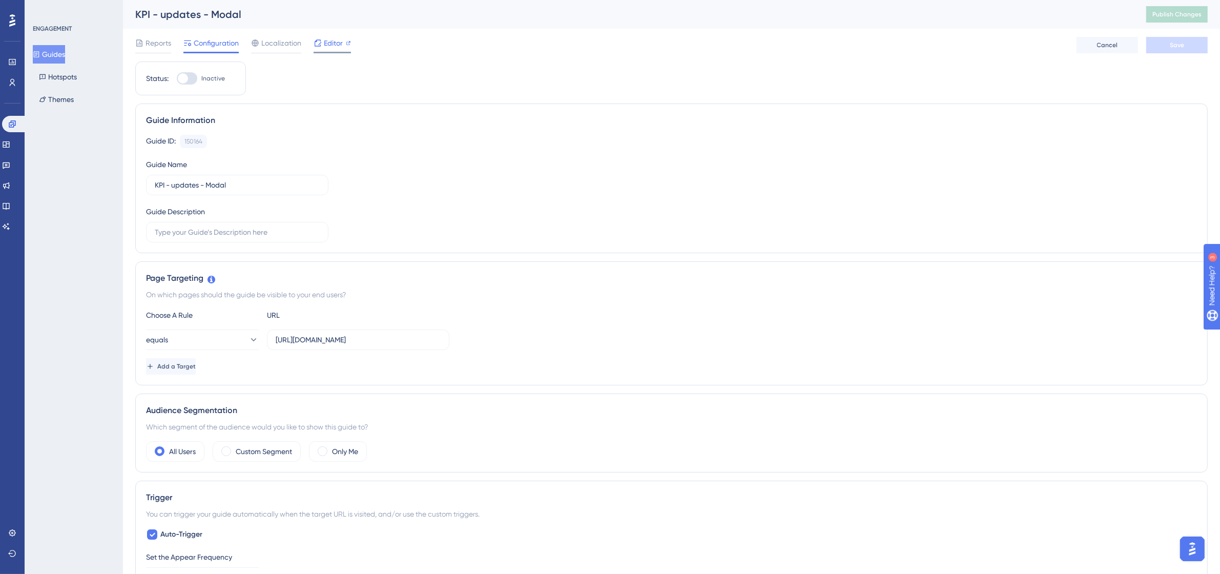
click at [319, 40] on icon at bounding box center [317, 43] width 8 height 8
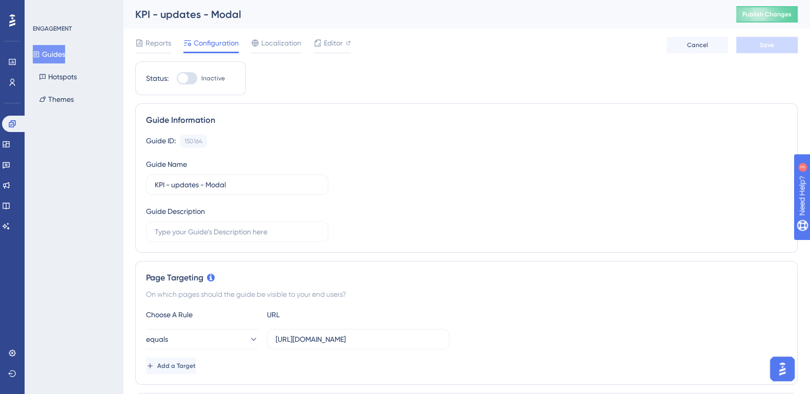
click at [788, 376] on img "Open AI Assistant Launcher" at bounding box center [782, 369] width 18 height 18
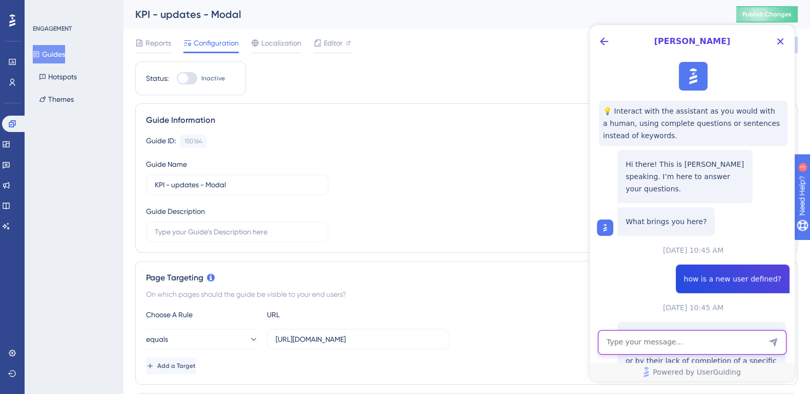
click at [640, 333] on textarea "AI Assistant Text Input" at bounding box center [692, 342] width 188 height 25
type textarea "how can i add a video/gif in a modal?"
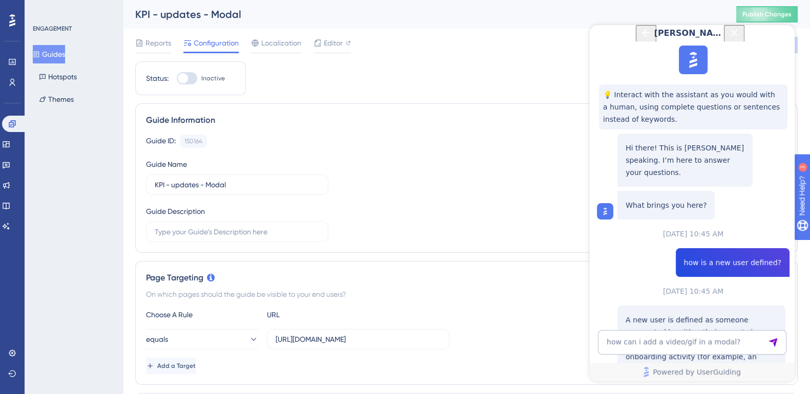
scroll to position [407, 0]
